Goal: Check status: Check status

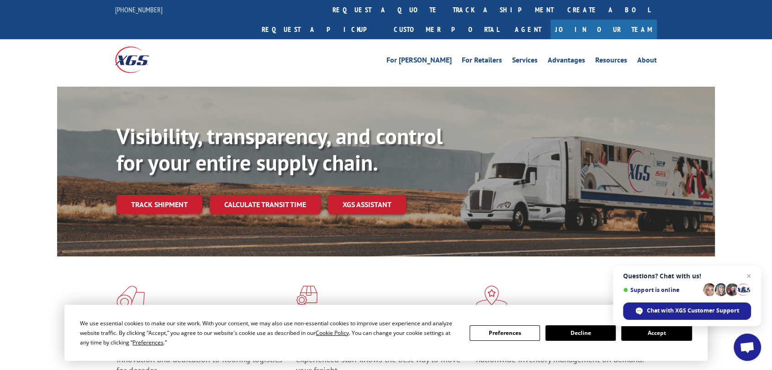
click at [26, 209] on div "Visibility, transparency, and control for your entire supply chain. Track shipm…" at bounding box center [386, 181] width 772 height 188
click at [184, 195] on link "Track shipment" at bounding box center [159, 204] width 86 height 19
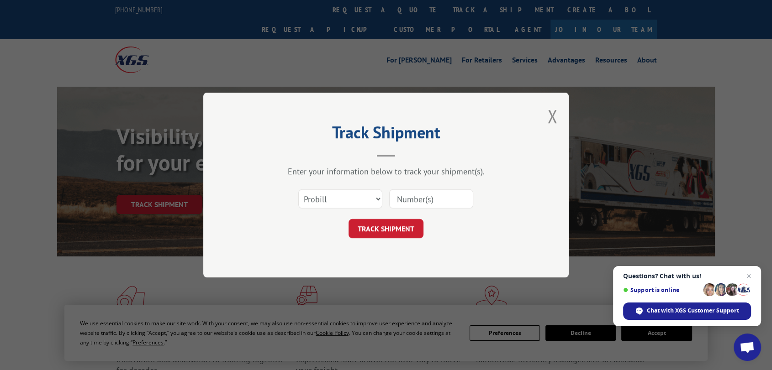
click at [413, 199] on input at bounding box center [431, 199] width 84 height 19
paste input "17673430 17673678"
drag, startPoint x: 425, startPoint y: 198, endPoint x: 625, endPoint y: 203, distance: 199.7
click at [625, 203] on div "Track Shipment Enter your information below to track your shipment(s). Select c…" at bounding box center [386, 185] width 772 height 370
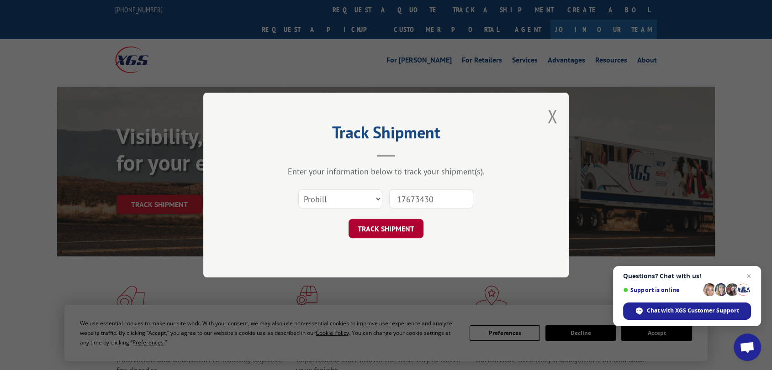
scroll to position [0, 0]
type input "17673430"
click at [399, 227] on button "TRACK SHIPMENT" at bounding box center [385, 228] width 75 height 19
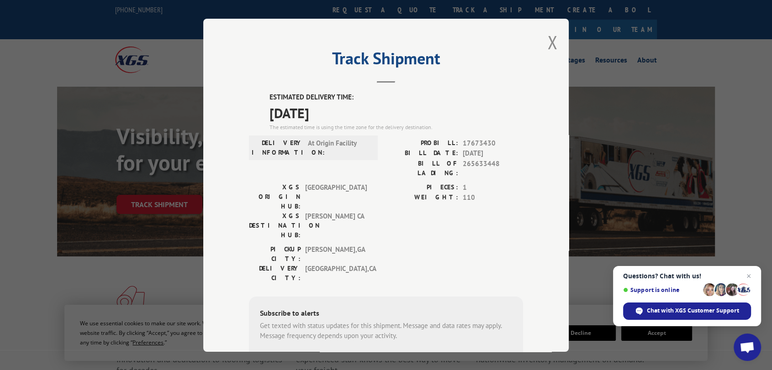
click at [554, 39] on div "Track Shipment ESTIMATED DELIVERY TIME: [DATE] The estimated time is using the …" at bounding box center [385, 185] width 365 height 333
click at [551, 39] on button "Close modal" at bounding box center [552, 42] width 10 height 24
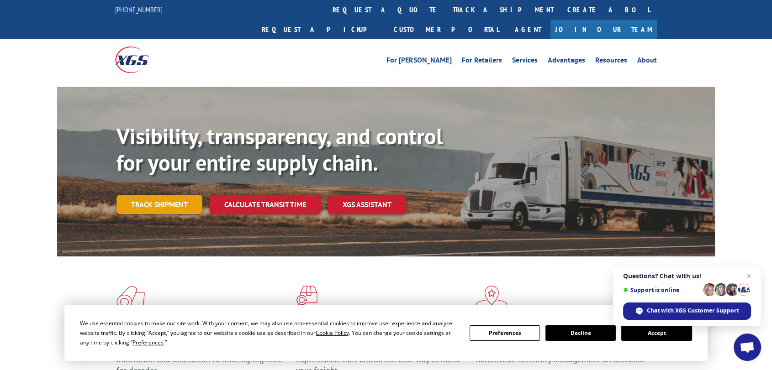
click at [158, 195] on link "Track shipment" at bounding box center [159, 204] width 86 height 19
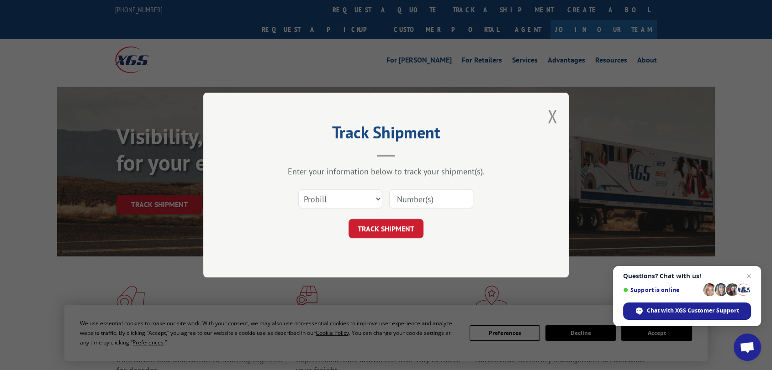
click at [442, 191] on input at bounding box center [431, 199] width 84 height 19
paste input "17673678"
type input "17673678"
click at [380, 217] on form "Select category... [PERSON_NAME] PO 17673678 TRACK SHIPMENT" at bounding box center [386, 211] width 274 height 54
click at [380, 226] on button "TRACK SHIPMENT" at bounding box center [385, 228] width 75 height 19
